Goal: Task Accomplishment & Management: Manage account settings

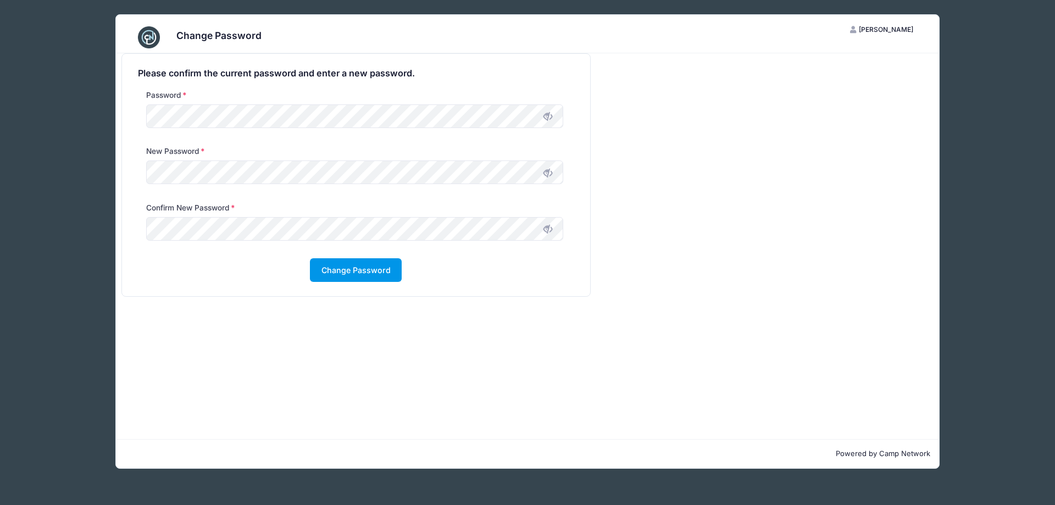
click at [351, 273] on button "Change Password" at bounding box center [356, 270] width 92 height 24
click at [550, 231] on icon at bounding box center [547, 235] width 9 height 9
click at [547, 173] on icon at bounding box center [547, 173] width 9 height 9
click at [350, 266] on button "Change Password" at bounding box center [356, 270] width 92 height 24
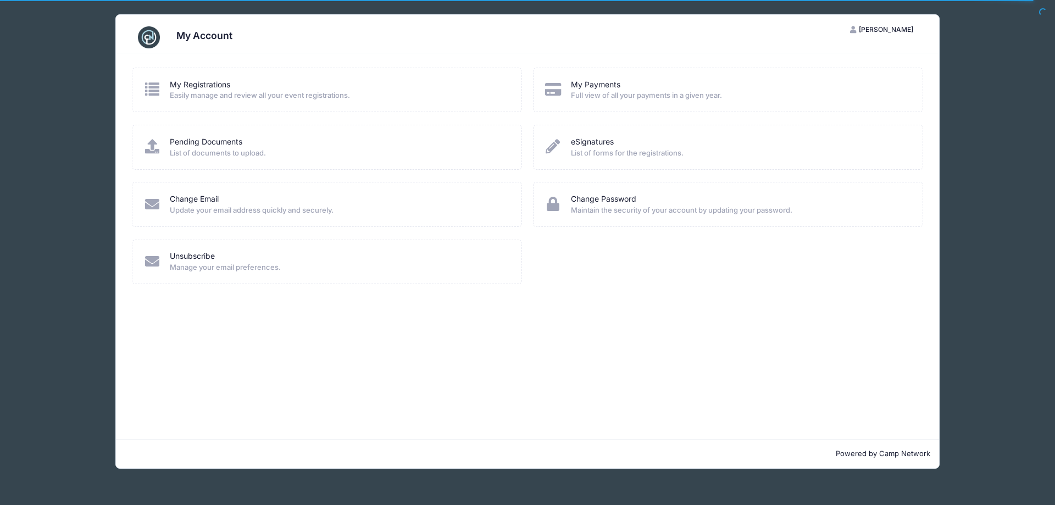
click at [182, 265] on span "Manage your email preferences." at bounding box center [338, 267] width 337 height 11
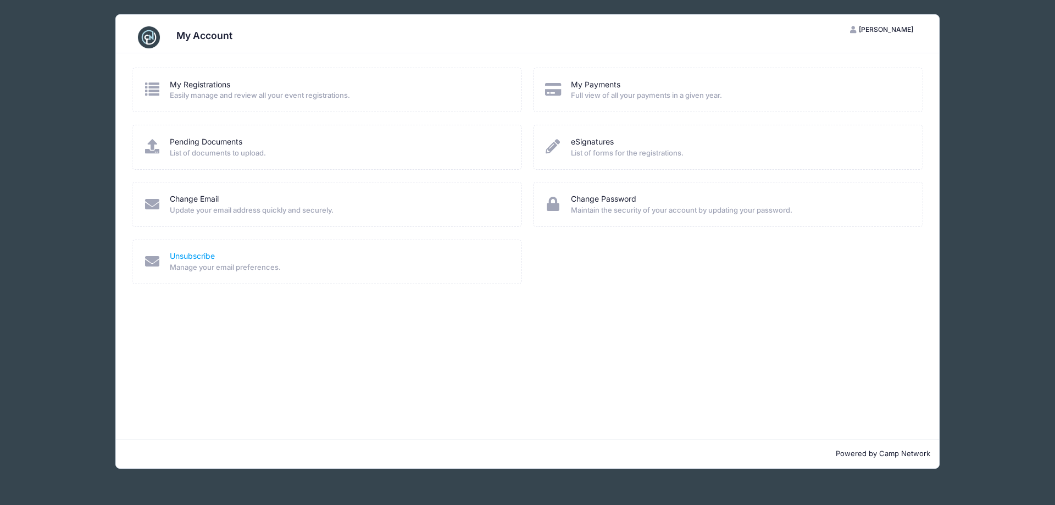
click at [178, 255] on link "Unsubscribe" at bounding box center [192, 256] width 45 height 12
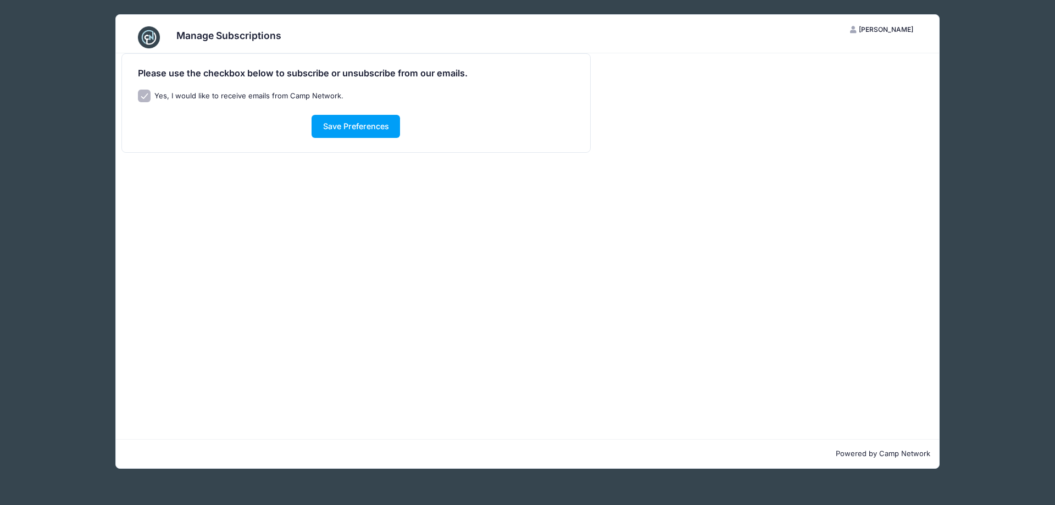
click at [149, 96] on input "Yes, I would like to receive emails from Camp Network." at bounding box center [144, 96] width 13 height 13
checkbox input "false"
click at [365, 123] on button "Save Preferences" at bounding box center [355, 127] width 88 height 24
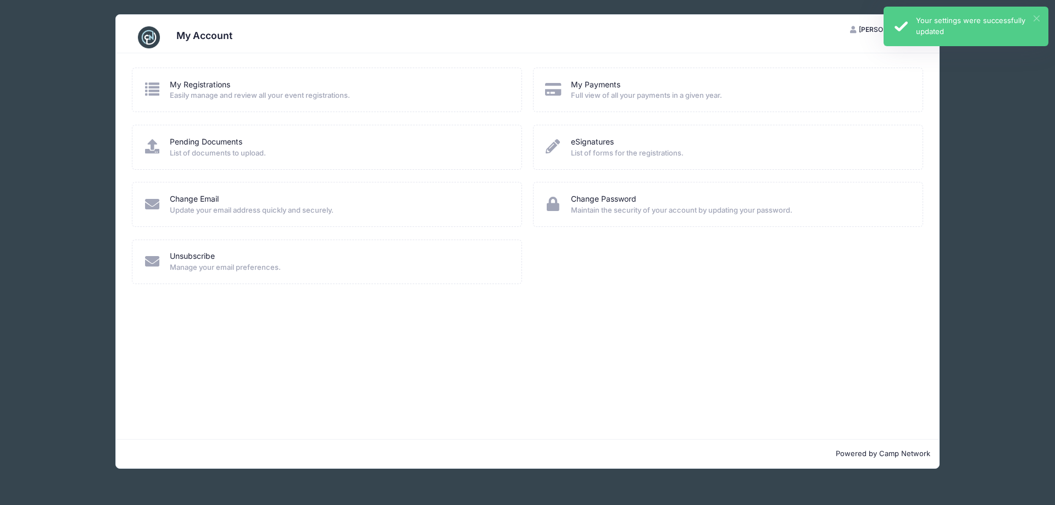
click at [1035, 16] on button "×" at bounding box center [1036, 18] width 6 height 6
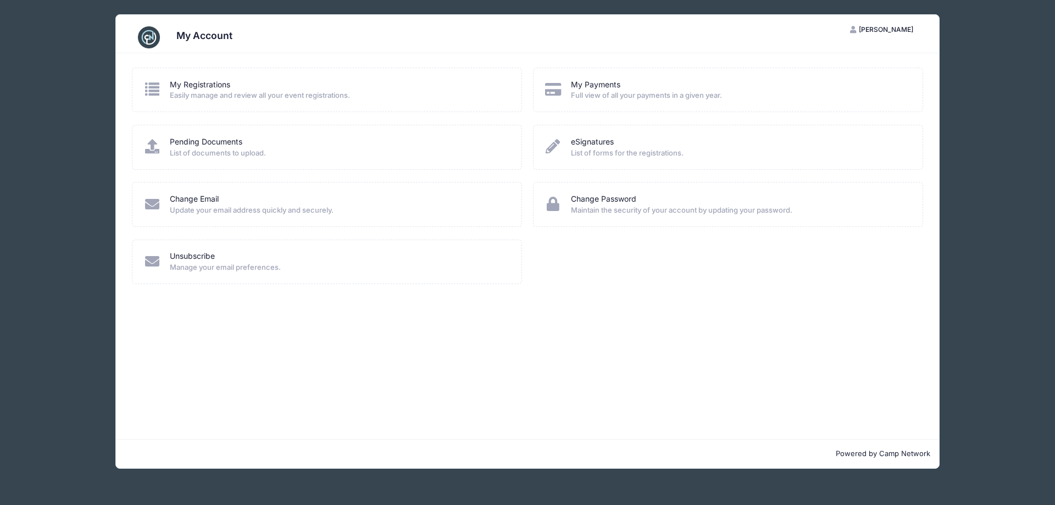
click at [876, 29] on button "JG Joe Greiner" at bounding box center [881, 29] width 82 height 19
click at [815, 86] on link "Logout" at bounding box center [854, 85] width 127 height 21
